Goal: Task Accomplishment & Management: Manage account settings

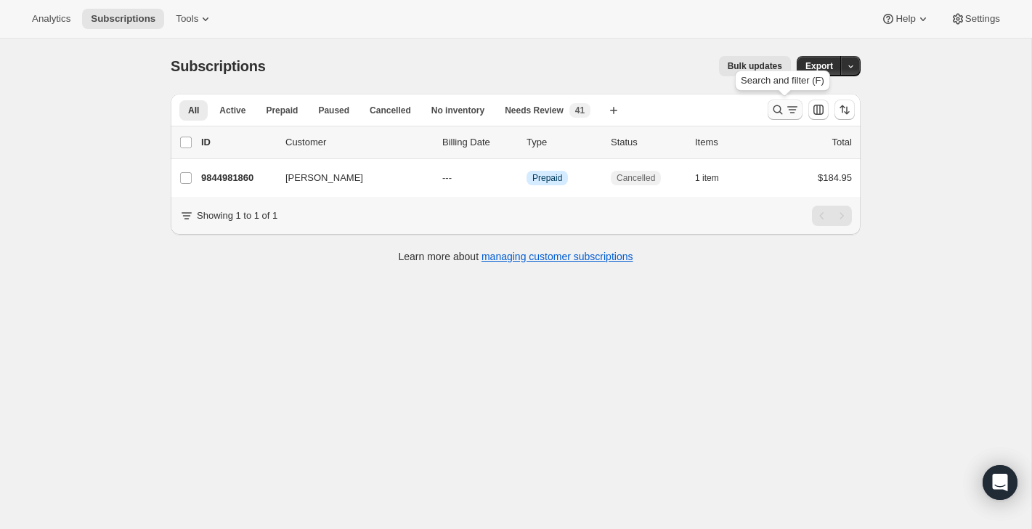
click at [776, 117] on button "Search and filter results" at bounding box center [785, 109] width 35 height 20
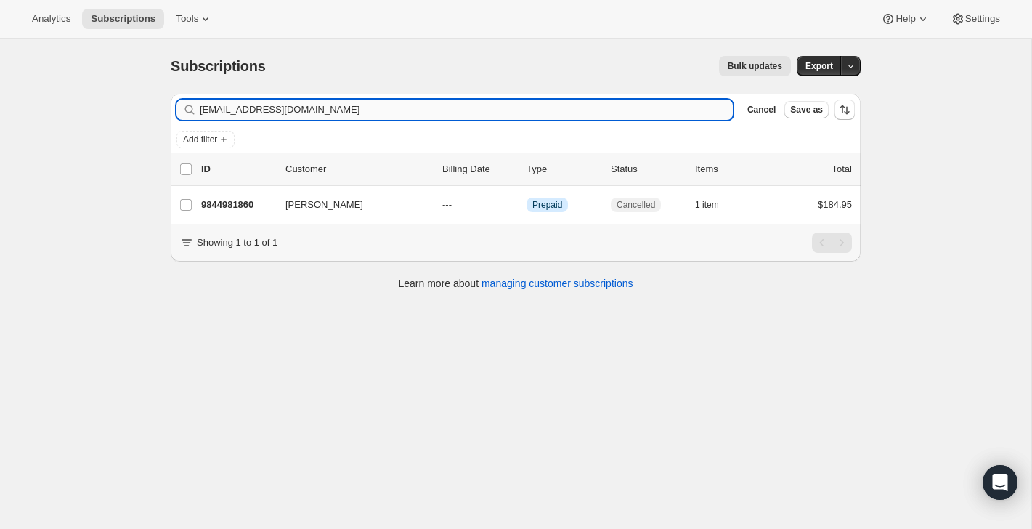
click at [662, 118] on input "[EMAIL_ADDRESS][DOMAIN_NAME]" at bounding box center [466, 109] width 533 height 20
type input "[EMAIL_ADDRESS][DOMAIN_NAME]"
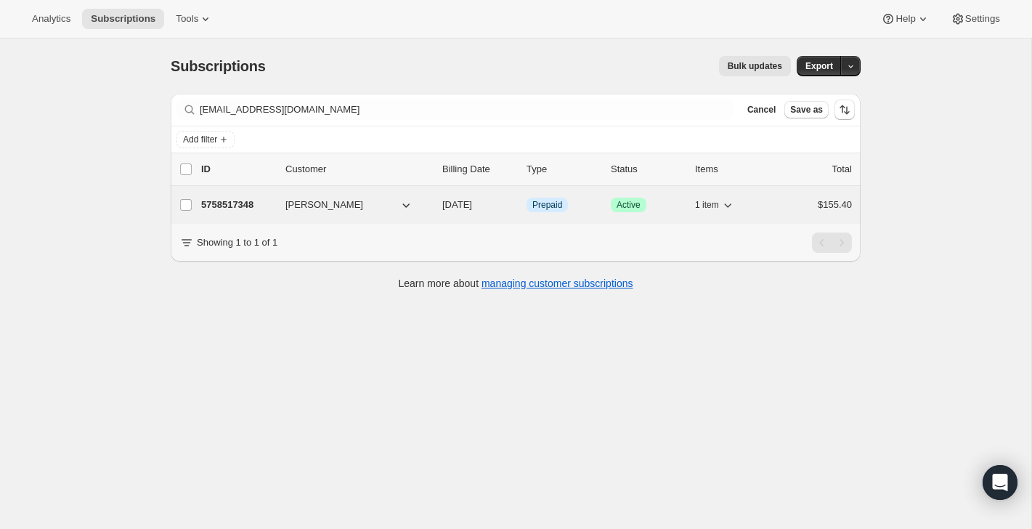
click at [812, 205] on div "$155.40" at bounding box center [815, 205] width 73 height 15
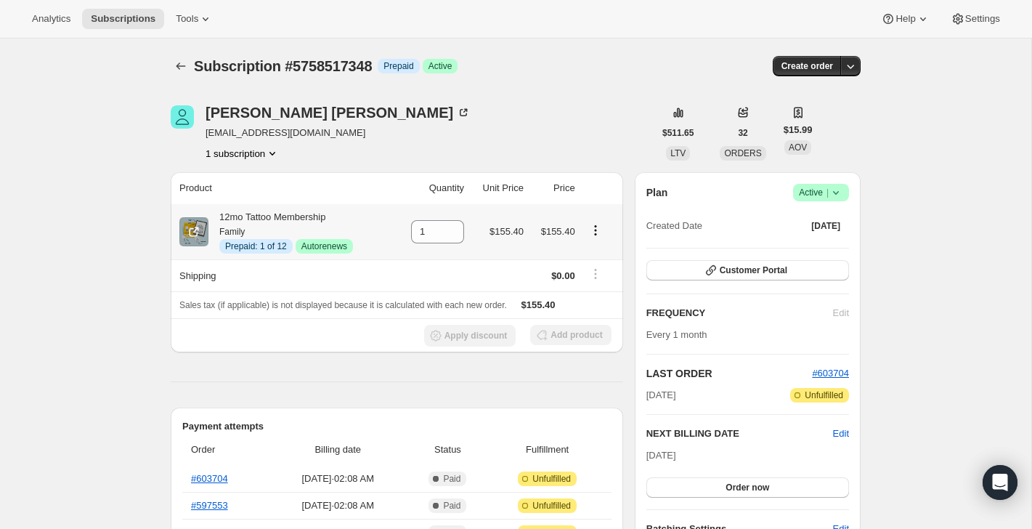
click at [595, 222] on button "Product actions" at bounding box center [595, 230] width 23 height 16
click at [592, 259] on span "Disable Autorenew" at bounding box center [594, 258] width 78 height 11
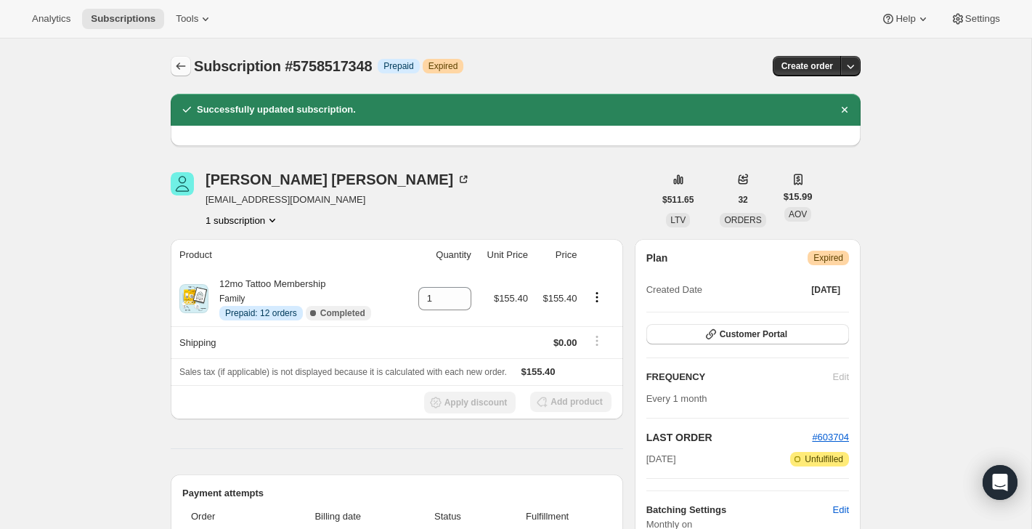
click at [186, 69] on icon "Subscriptions" at bounding box center [181, 66] width 15 height 15
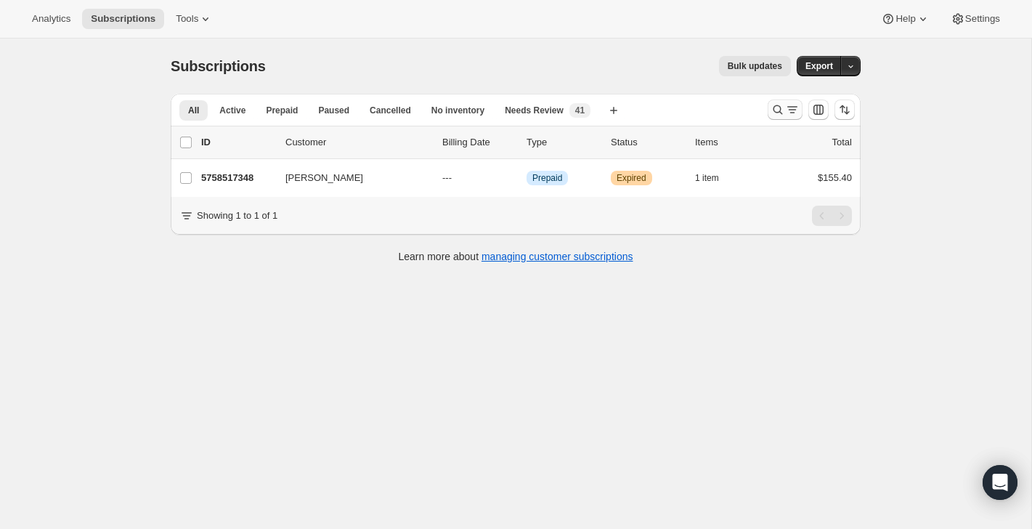
click at [778, 105] on icon "Search and filter results" at bounding box center [778, 109] width 15 height 15
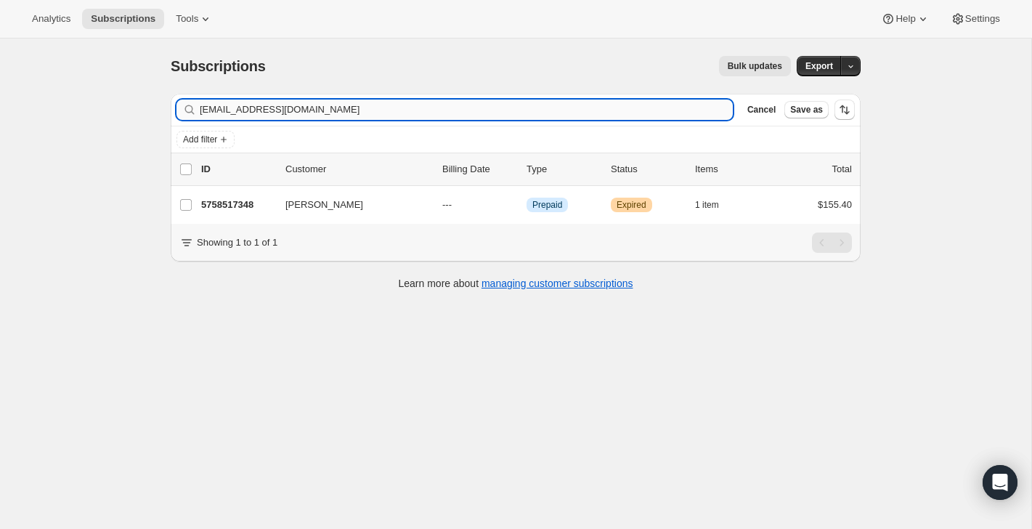
click at [646, 117] on input "[EMAIL_ADDRESS][DOMAIN_NAME]" at bounding box center [466, 109] width 533 height 20
click at [648, 117] on input "[EMAIL_ADDRESS][DOMAIN_NAME]" at bounding box center [466, 109] width 533 height 20
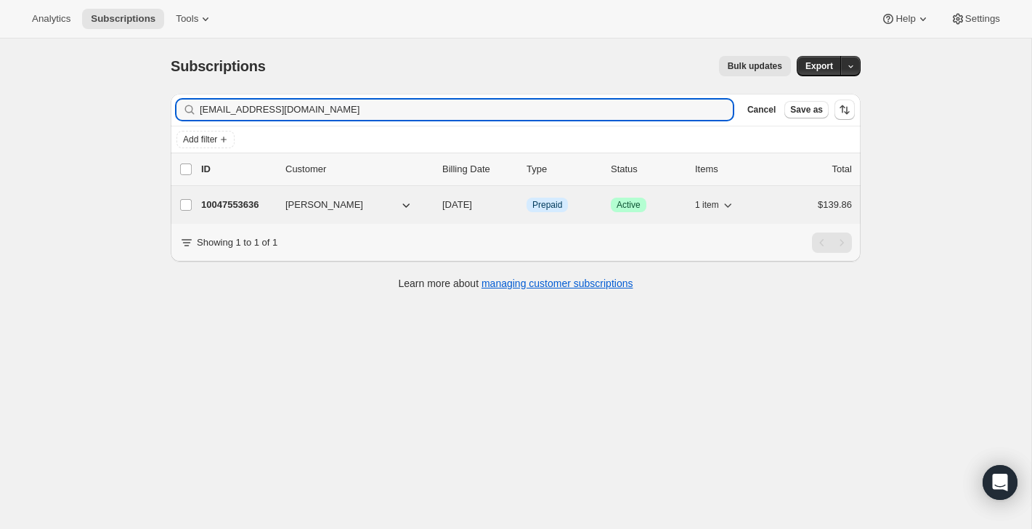
type input "[EMAIL_ADDRESS][DOMAIN_NAME]"
click at [748, 203] on div "1 item" at bounding box center [731, 205] width 73 height 20
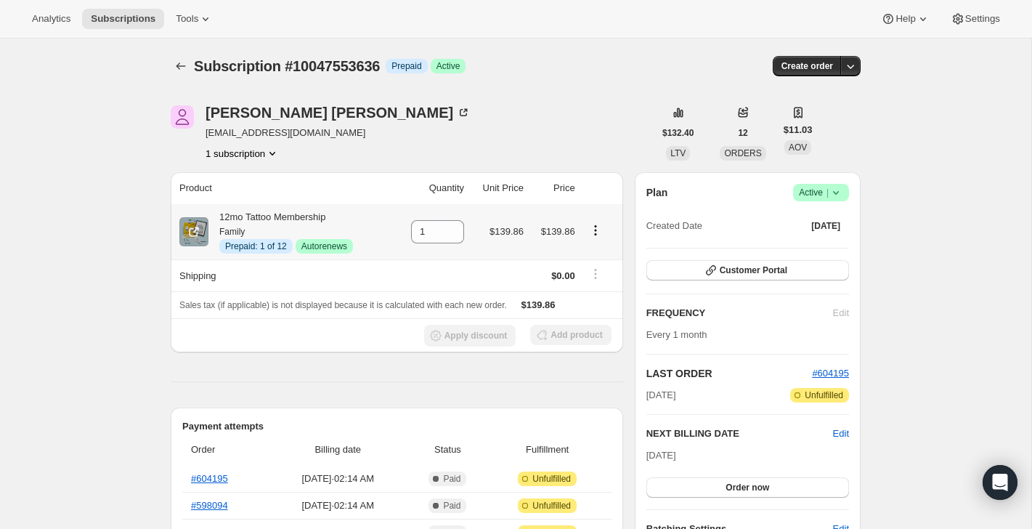
click at [595, 222] on button "Product actions" at bounding box center [595, 230] width 23 height 16
click at [596, 263] on span "Disable Autorenew" at bounding box center [594, 258] width 78 height 11
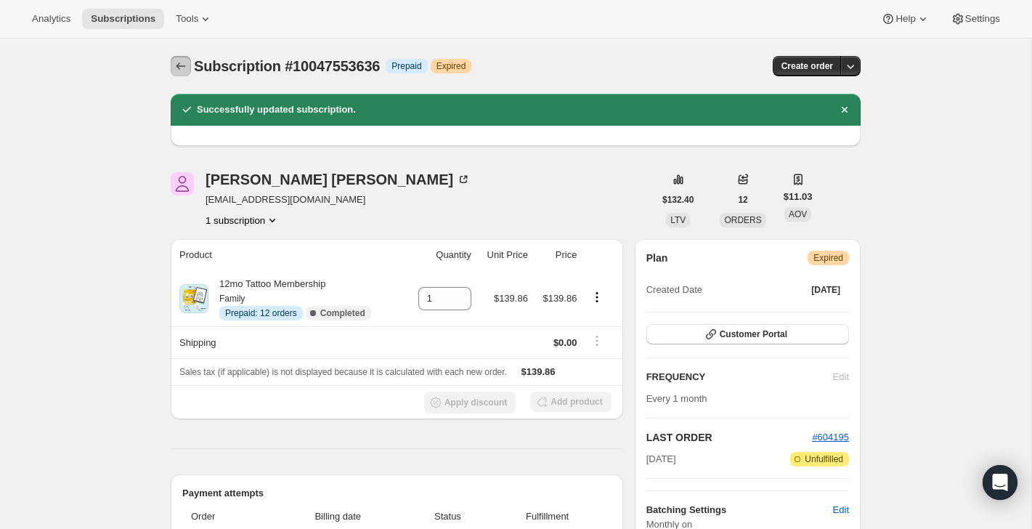
click at [179, 68] on icon "Subscriptions" at bounding box center [180, 65] width 9 height 7
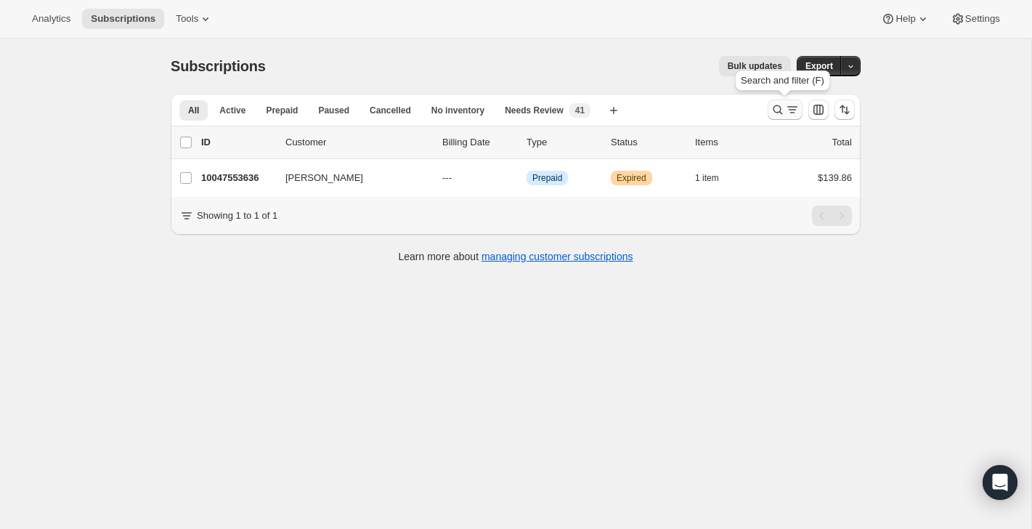
click at [784, 118] on button "Search and filter results" at bounding box center [785, 109] width 35 height 20
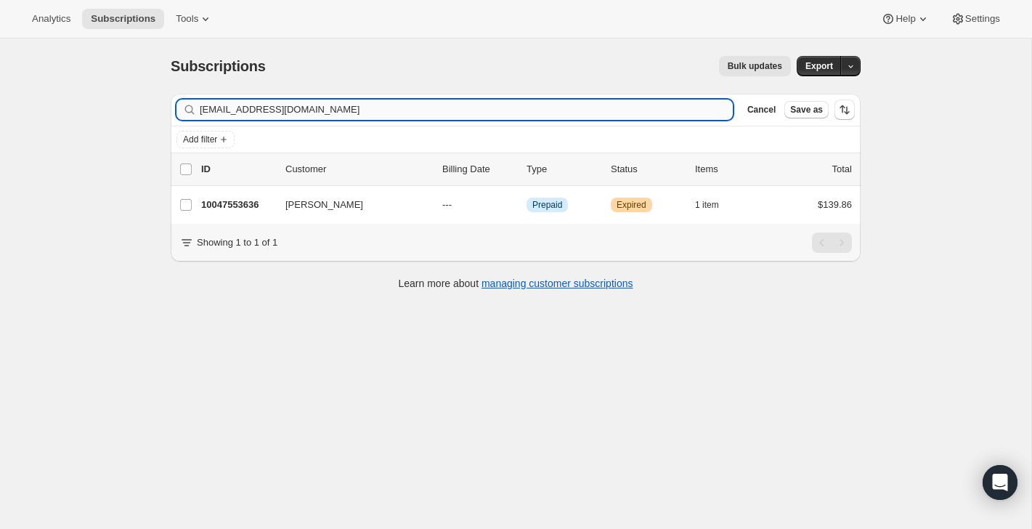
click at [671, 117] on input "[EMAIL_ADDRESS][DOMAIN_NAME]" at bounding box center [466, 109] width 533 height 20
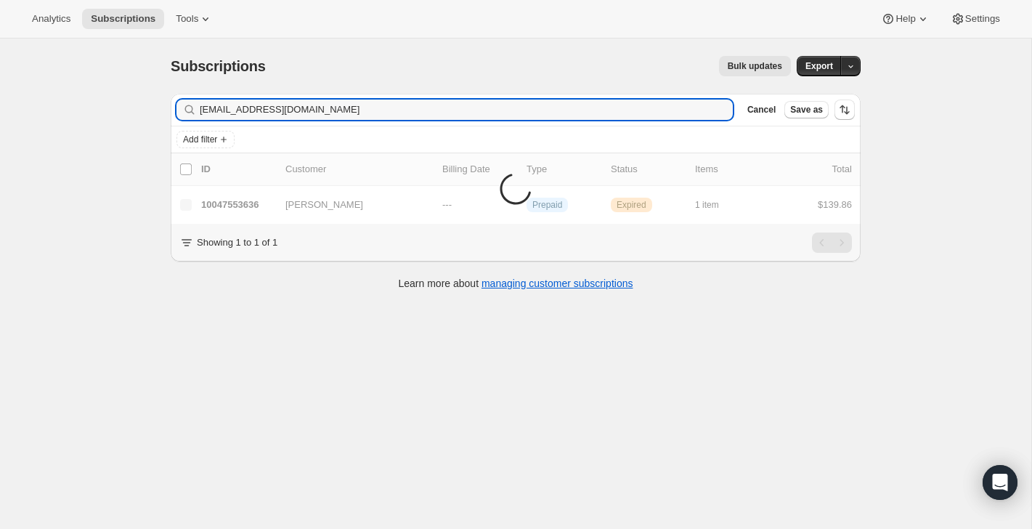
type input "[EMAIL_ADDRESS][DOMAIN_NAME]"
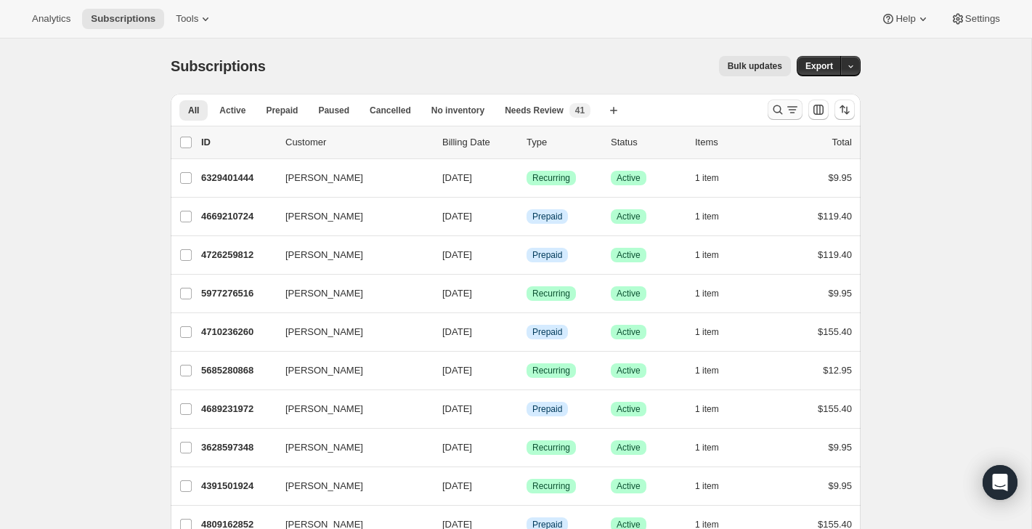
click at [800, 103] on button "Search and filter results" at bounding box center [785, 109] width 35 height 20
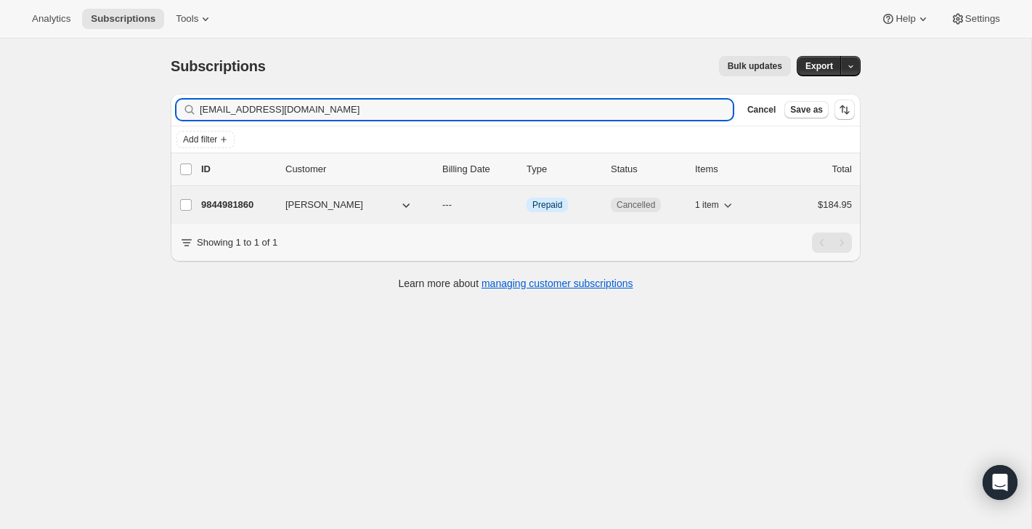
type input "[EMAIL_ADDRESS][DOMAIN_NAME]"
click at [781, 202] on div "$184.95" at bounding box center [815, 205] width 73 height 15
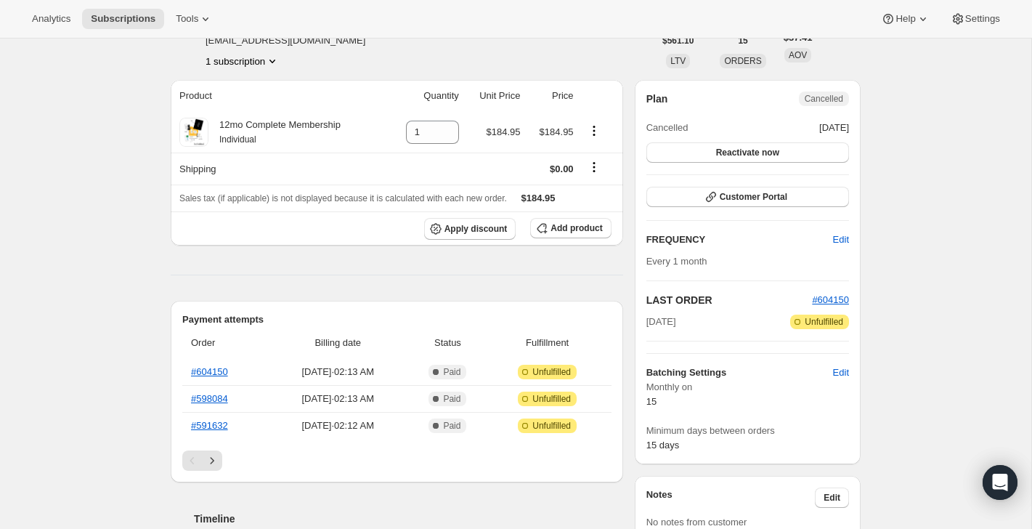
scroll to position [243, 0]
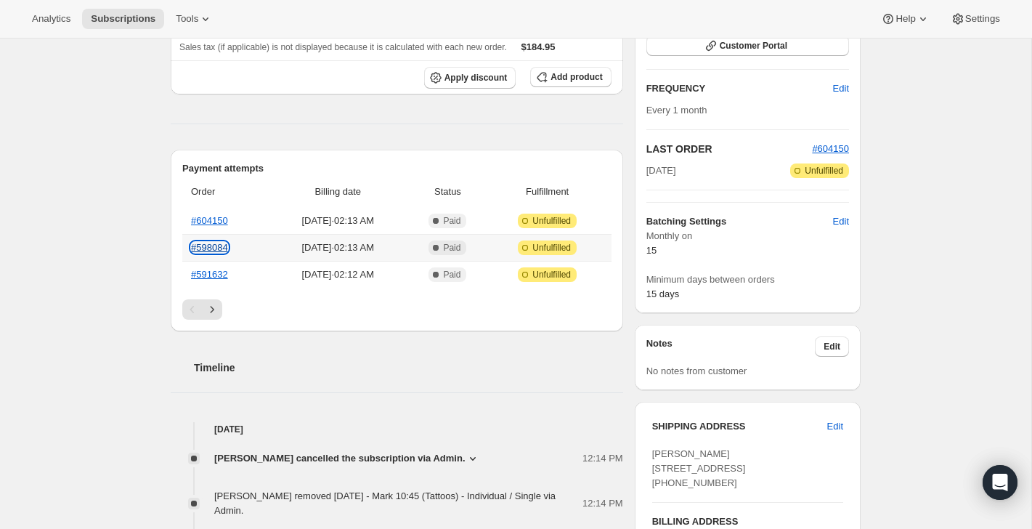
click at [198, 246] on link "#598084" at bounding box center [209, 247] width 37 height 11
